Goal: Task Accomplishment & Management: Complete application form

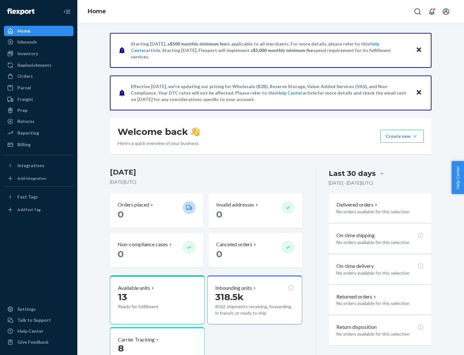
click at [415, 136] on button "Create new Create new inbound Create new order Create new product" at bounding box center [403, 136] width 44 height 13
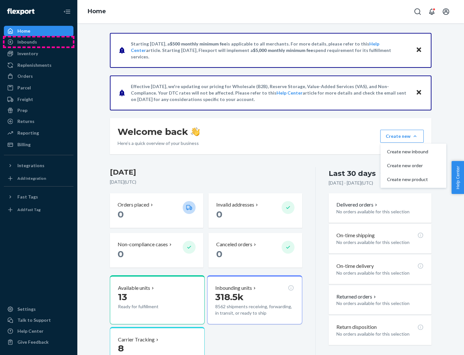
click at [39, 42] on div "Inbounds" at bounding box center [39, 41] width 68 height 9
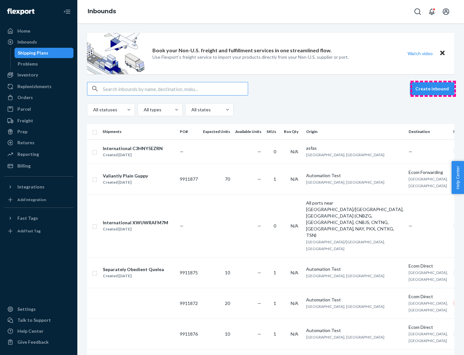
click at [433, 89] on button "Create inbound" at bounding box center [432, 88] width 45 height 13
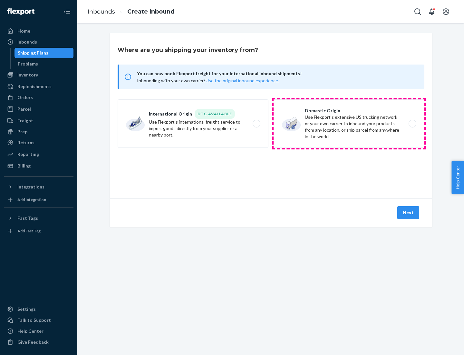
click at [349, 124] on label "Domestic Origin Use Flexport’s extensive US trucking network or your own carrie…" at bounding box center [349, 123] width 151 height 48
click at [413, 124] on input "Domestic Origin Use Flexport’s extensive US trucking network or your own carrie…" at bounding box center [415, 124] width 4 height 4
radio input "true"
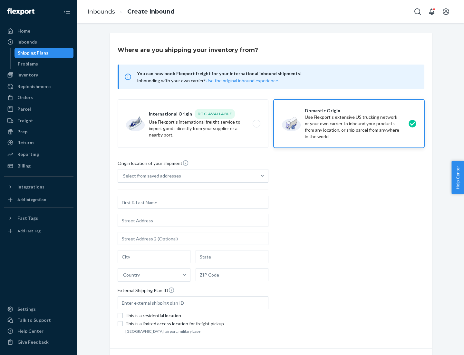
click at [151, 176] on div "Select from saved addresses" at bounding box center [152, 176] width 58 height 6
click at [124, 176] on input "Select from saved addresses" at bounding box center [123, 176] width 1 height 6
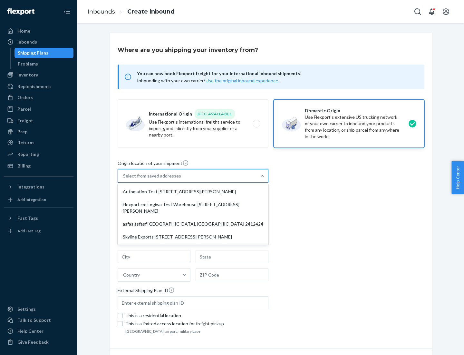
scroll to position [3, 0]
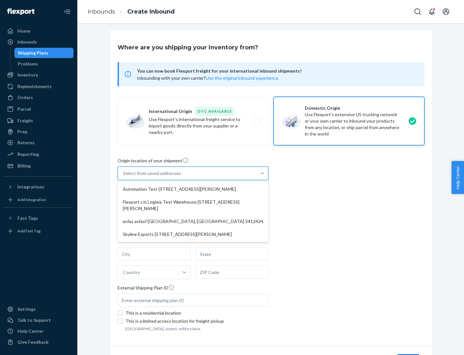
click at [193, 189] on div "Automation Test [STREET_ADDRESS][PERSON_NAME]" at bounding box center [193, 189] width 148 height 13
click at [124, 176] on input "option Automation Test [STREET_ADDRESS][PERSON_NAME] focused, 1 of 4. 4 results…" at bounding box center [123, 173] width 1 height 6
type input "Automation Test"
type input "9th Floor"
type input "[GEOGRAPHIC_DATA]"
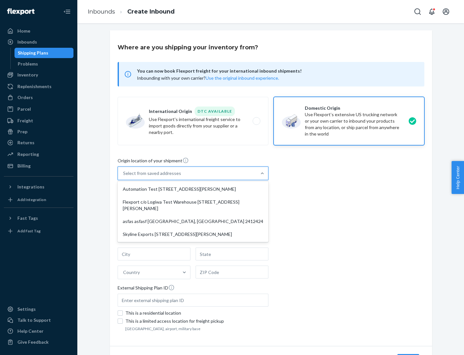
type input "CA"
type input "94104"
type input "[STREET_ADDRESS][PERSON_NAME]"
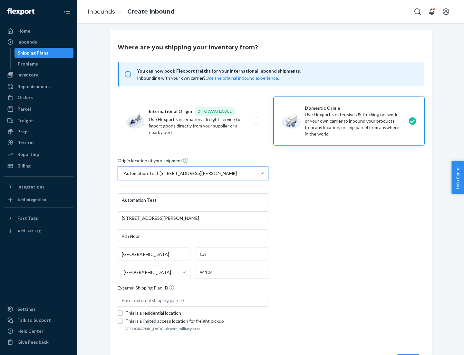
scroll to position [38, 0]
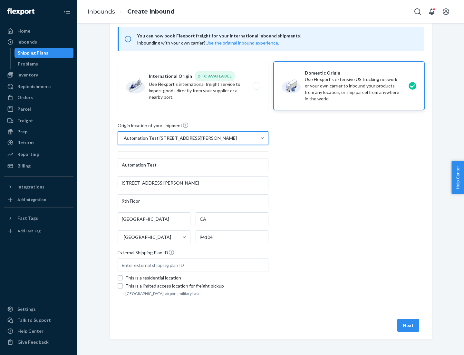
click at [409, 325] on button "Next" at bounding box center [409, 325] width 22 height 13
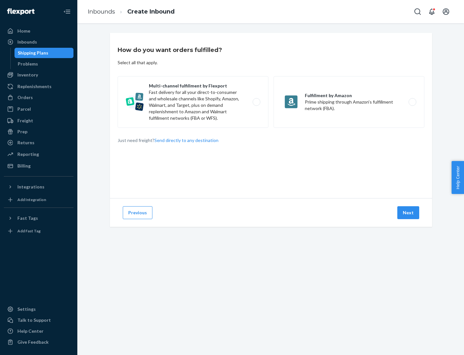
click at [193, 102] on label "Multi-channel fulfillment by Flexport Fast delivery for all your direct-to-cons…" at bounding box center [193, 102] width 151 height 52
click at [256, 102] on input "Multi-channel fulfillment by Flexport Fast delivery for all your direct-to-cons…" at bounding box center [258, 102] width 4 height 4
radio input "true"
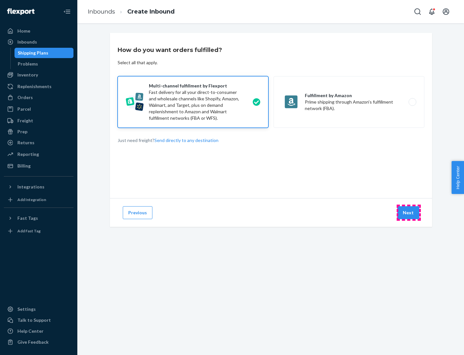
click at [409, 213] on button "Next" at bounding box center [409, 212] width 22 height 13
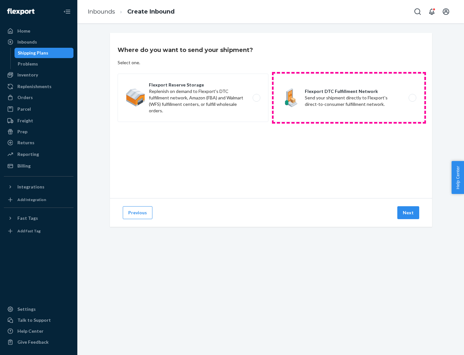
click at [349, 98] on label "Flexport DTC Fulfillment Network Send your shipment directly to Flexport's dire…" at bounding box center [349, 98] width 151 height 48
click at [413, 98] on input "Flexport DTC Fulfillment Network Send your shipment directly to Flexport's dire…" at bounding box center [415, 98] width 4 height 4
radio input "true"
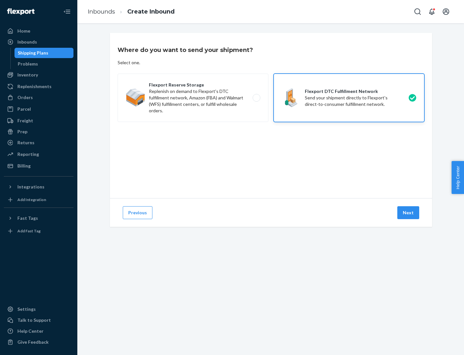
click at [409, 213] on button "Next" at bounding box center [409, 212] width 22 height 13
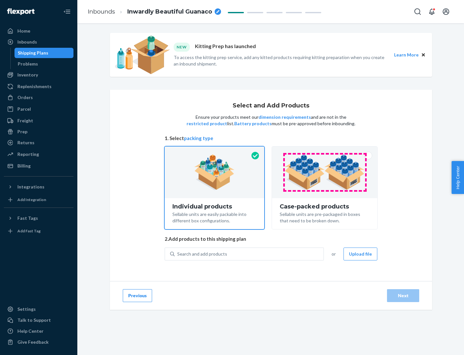
click at [325, 172] on img at bounding box center [325, 171] width 80 height 35
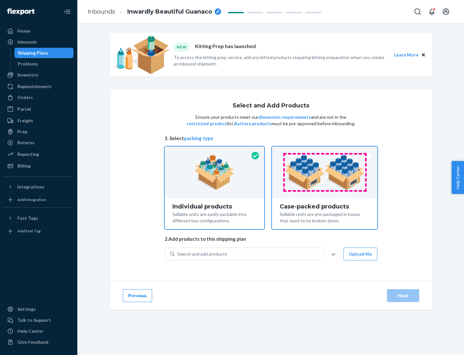
click at [325, 151] on input "Case-packed products Sellable units are pre-packaged in boxes that need to be b…" at bounding box center [325, 148] width 4 height 4
radio input "true"
radio input "false"
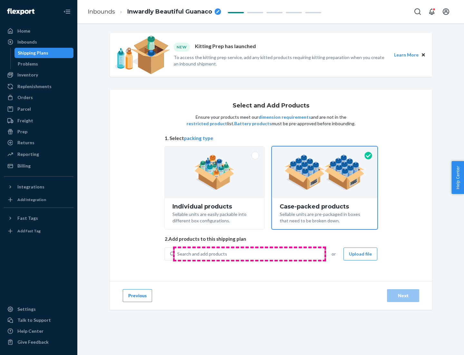
click at [250, 254] on div "Search and add products" at bounding box center [249, 254] width 149 height 12
click at [178, 254] on input "Search and add products" at bounding box center [177, 254] width 1 height 6
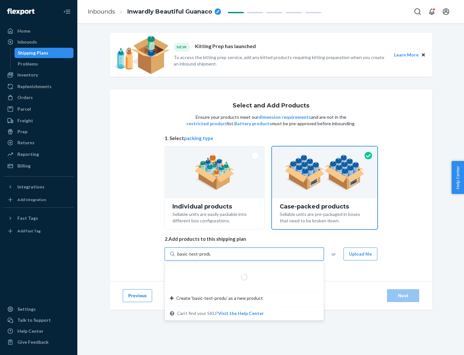
type input "basic-test-product-1"
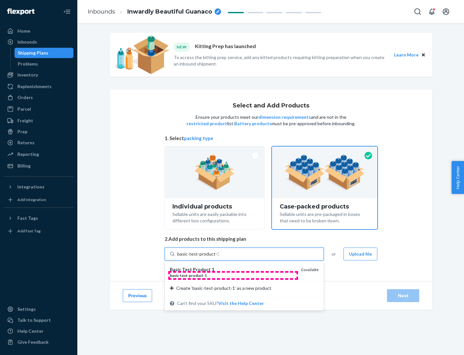
click at [233, 275] on div "basic - test - product - 1" at bounding box center [233, 275] width 126 height 5
click at [219, 257] on input "basic-test-product-1" at bounding box center [197, 254] width 41 height 6
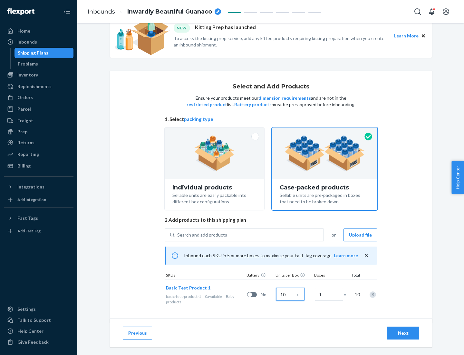
scroll to position [23, 0]
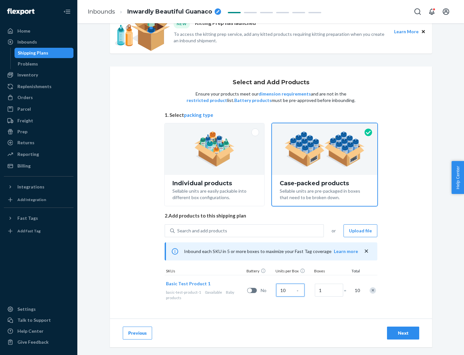
type input "10"
type input "7"
click at [403, 333] on div "Next" at bounding box center [403, 333] width 21 height 6
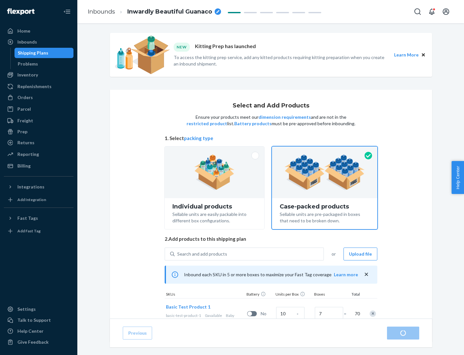
radio input "true"
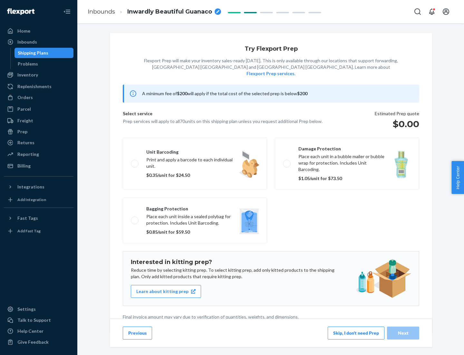
scroll to position [2, 0]
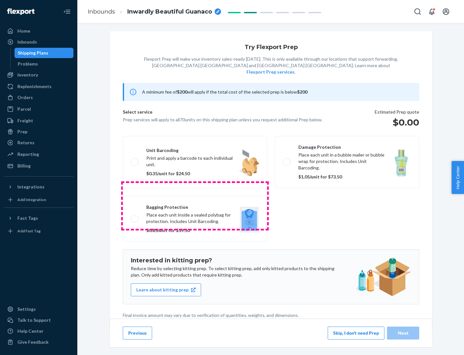
click at [195, 205] on label "Bagging protection Place each unit inside a sealed polybag for protection. Incl…" at bounding box center [195, 219] width 144 height 46
click at [135, 216] on input "Bagging protection Place each unit inside a sealed polybag for protection. Incl…" at bounding box center [133, 218] width 4 height 4
checkbox input "true"
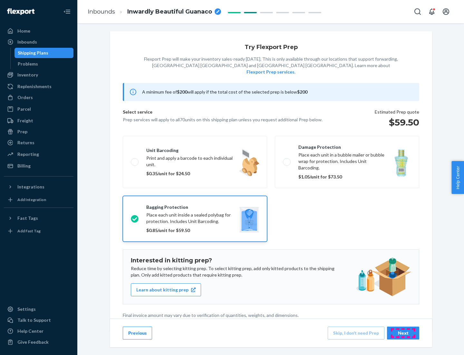
click at [403, 333] on div "Next" at bounding box center [403, 333] width 21 height 6
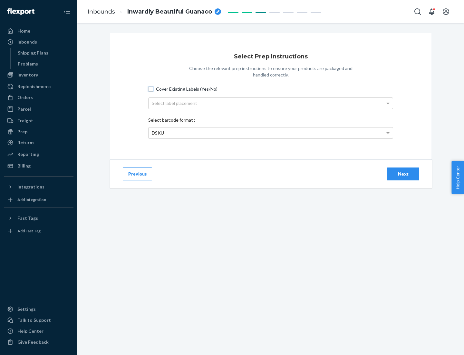
click at [151, 89] on input "Cover Existing Labels (Yes/No)" at bounding box center [150, 88] width 5 height 5
checkbox input "true"
click at [271, 103] on div "Select label placement" at bounding box center [271, 103] width 244 height 11
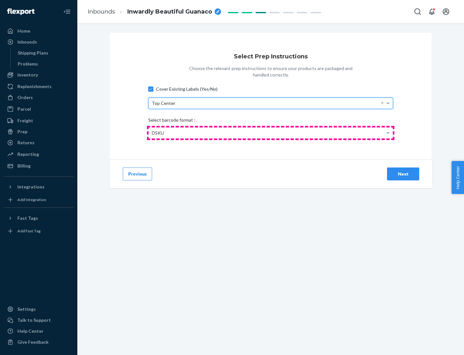
click at [271, 133] on div "DSKU" at bounding box center [271, 132] width 244 height 11
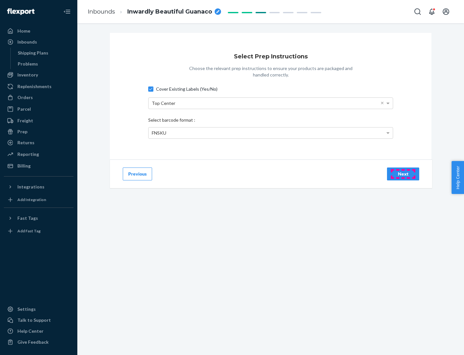
click at [403, 174] on div "Next" at bounding box center [403, 174] width 21 height 6
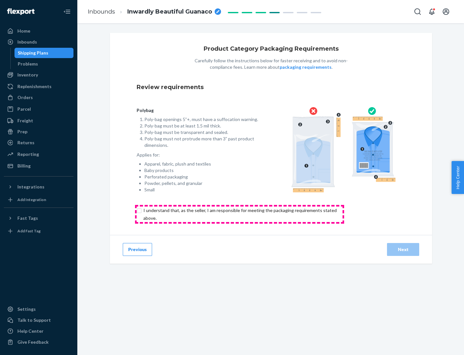
click at [240, 214] on input "checkbox" at bounding box center [244, 213] width 214 height 15
checkbox input "true"
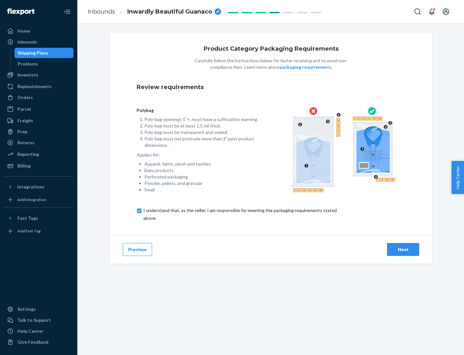
click at [403, 249] on div "Next" at bounding box center [403, 249] width 21 height 6
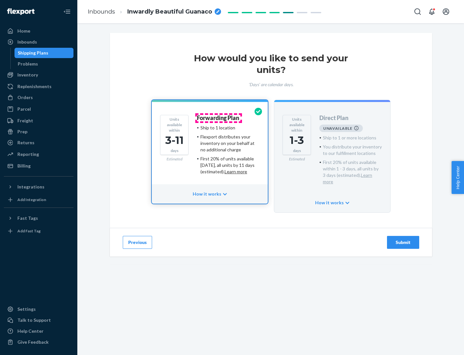
click at [219, 118] on h4 "Forwarding Plan" at bounding box center [218, 118] width 42 height 6
click at [403, 239] on div "Submit" at bounding box center [403, 242] width 21 height 6
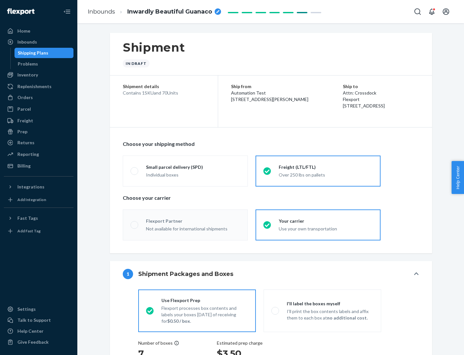
radio input "true"
radio input "false"
radio input "true"
radio input "false"
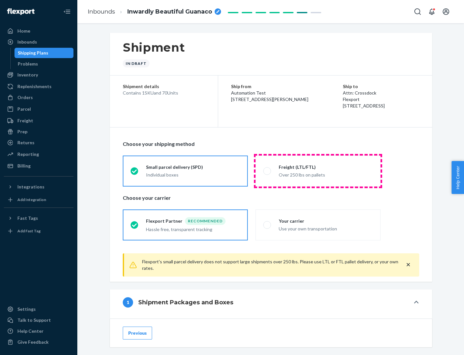
click at [318, 171] on div "Over 250 lbs on pallets" at bounding box center [326, 174] width 94 height 8
click at [268, 171] on input "Freight (LTL/FTL) Over 250 lbs on pallets" at bounding box center [266, 171] width 4 height 4
radio input "true"
radio input "false"
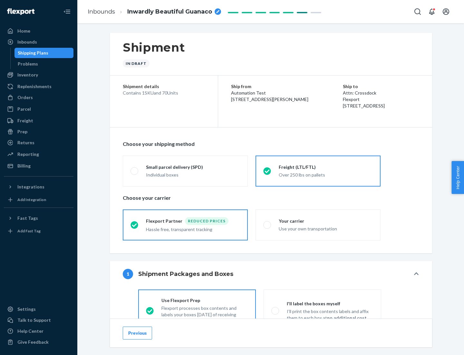
scroll to position [36, 0]
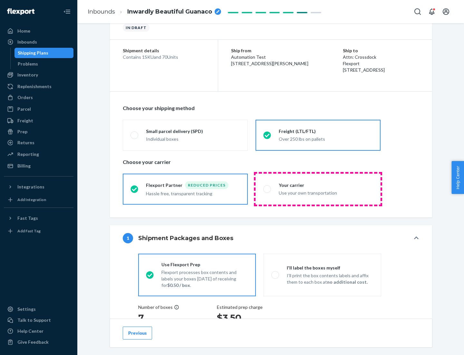
click at [318, 189] on div "Use your own transportation" at bounding box center [326, 192] width 94 height 8
click at [268, 189] on input "Your carrier Use your own transportation" at bounding box center [266, 189] width 4 height 4
radio input "true"
radio input "false"
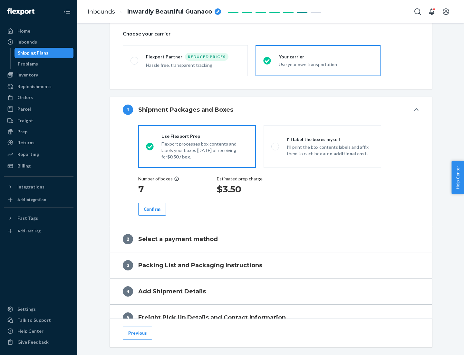
scroll to position [122, 0]
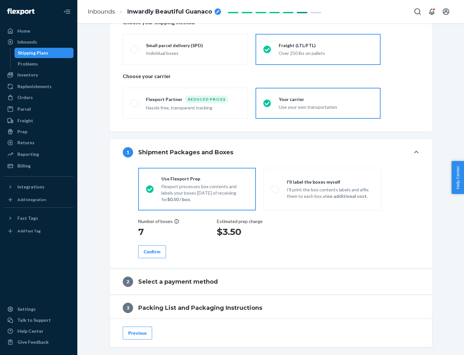
click at [323, 189] on p "I’ll print the box contents labels and affix them to each box at no additional …" at bounding box center [330, 192] width 87 height 13
click at [276, 189] on input "I'll label the boxes myself I’ll print the box contents labels and affix them t…" at bounding box center [274, 189] width 4 height 4
radio input "true"
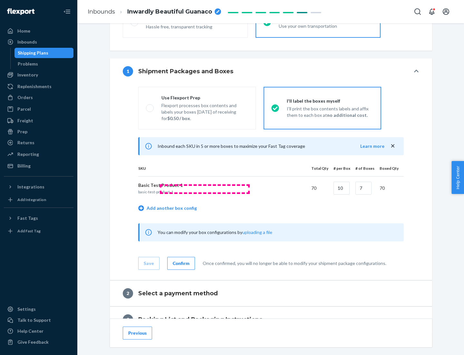
scroll to position [111, 0]
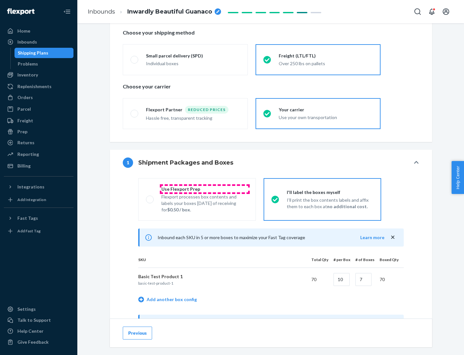
click at [205, 189] on div "Use Flexport Prep" at bounding box center [205, 189] width 87 height 6
click at [150, 197] on input "Use Flexport Prep Flexport processes box contents and labels your boxes [DATE] …" at bounding box center [148, 199] width 4 height 4
radio input "true"
radio input "false"
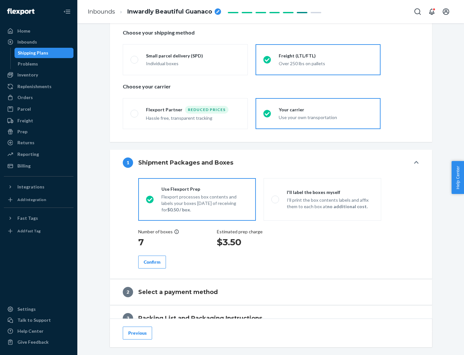
scroll to position [184, 0]
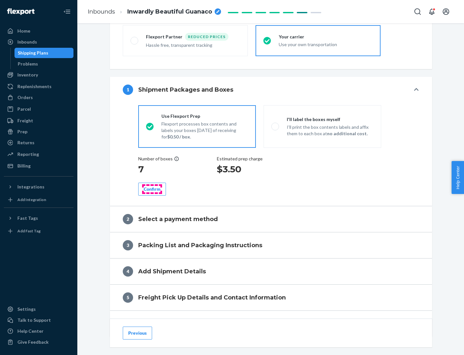
click at [152, 189] on div "Confirm" at bounding box center [152, 189] width 17 height 6
radio input "false"
